Goal: Find specific page/section: Find specific page/section

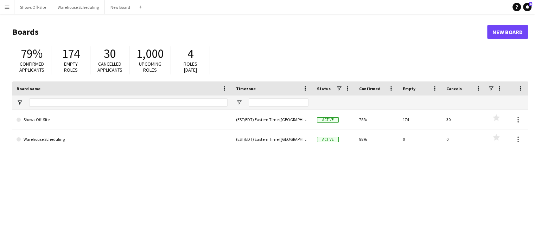
click at [2, 5] on button "Menu" at bounding box center [7, 7] width 14 height 14
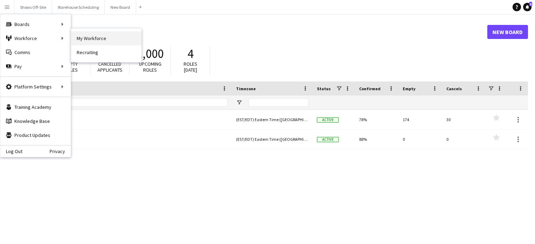
click at [97, 34] on link "My Workforce" at bounding box center [106, 38] width 70 height 14
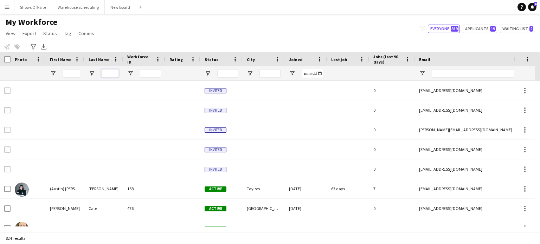
click at [110, 75] on input "Last Name Filter Input" at bounding box center [110, 73] width 18 height 8
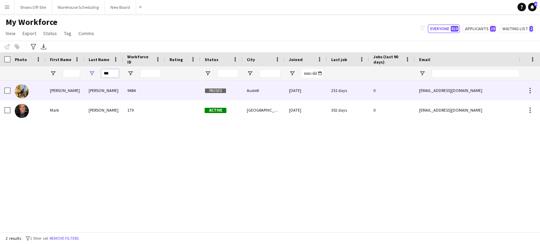
type input "***"
click at [60, 88] on div "[PERSON_NAME]" at bounding box center [65, 90] width 39 height 19
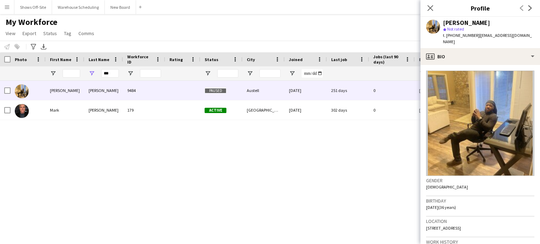
scroll to position [141, 0]
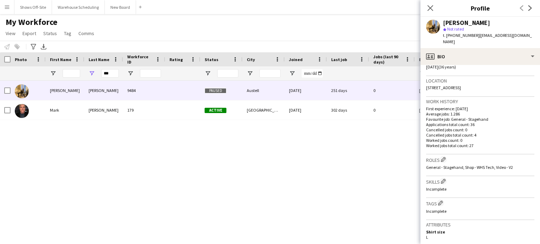
click at [311, 187] on div "[PERSON_NAME] 9484 Paused Austell [DATE] 251 days 0 [EMAIL_ADDRESS][DOMAIN_NAME…" at bounding box center [259, 154] width 519 height 146
